Goal: Navigation & Orientation: Find specific page/section

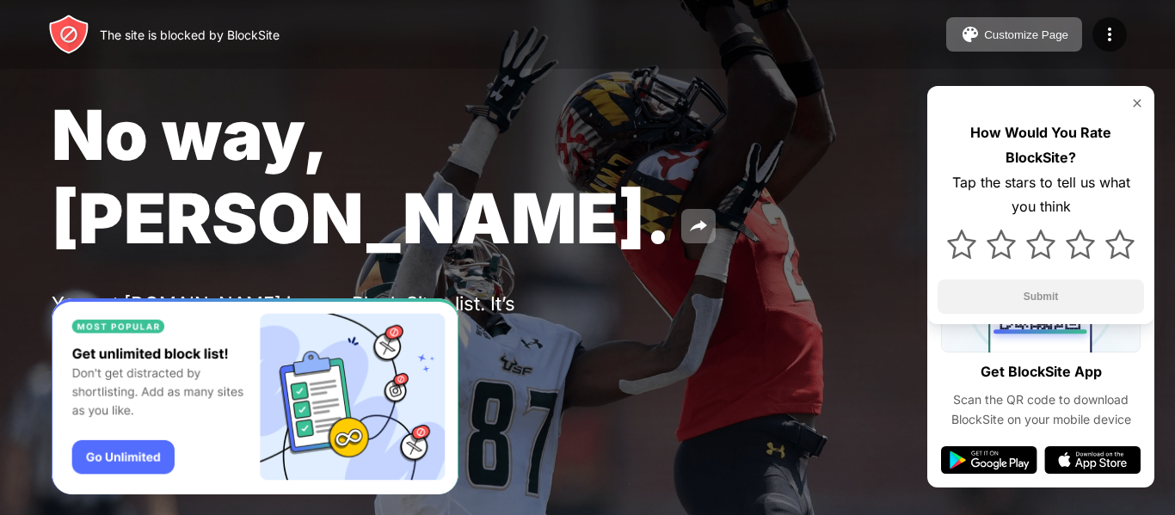
click at [613, 176] on div "No way, Jose." at bounding box center [481, 176] width 858 height 167
click at [1032, 27] on button "Customize Page" at bounding box center [1014, 34] width 136 height 34
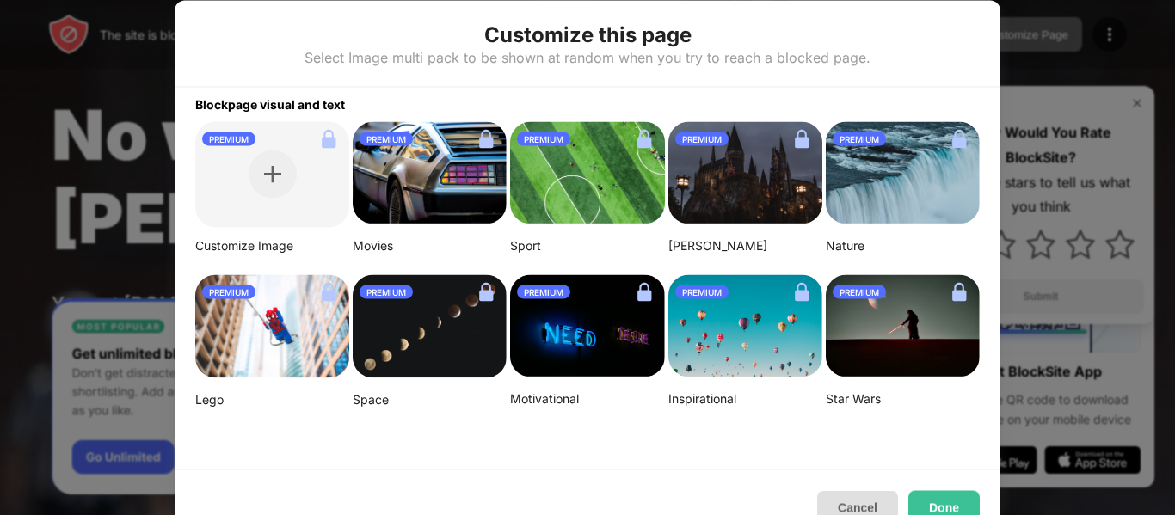
click at [842, 505] on button "Cancel" at bounding box center [857, 507] width 81 height 34
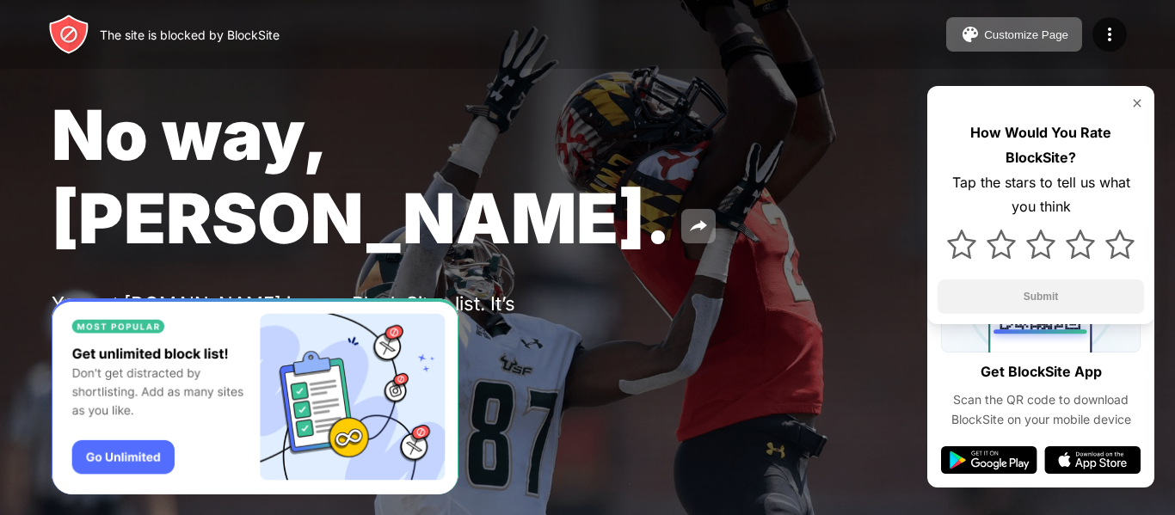
click at [70, 25] on img at bounding box center [68, 34] width 41 height 41
